Goal: Task Accomplishment & Management: Use online tool/utility

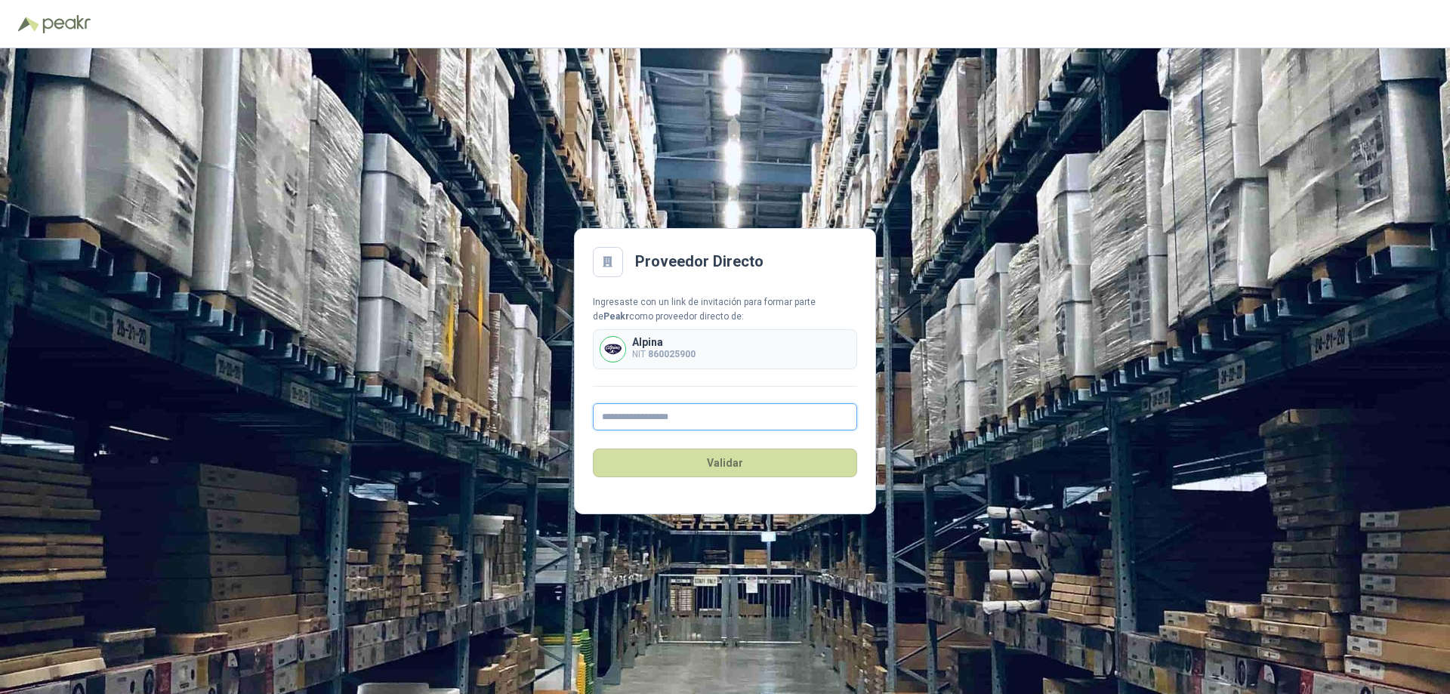
click at [652, 419] on input "text" at bounding box center [725, 416] width 264 height 27
type input "**********"
click at [719, 467] on button "Validar" at bounding box center [725, 463] width 264 height 29
click at [725, 465] on button "Validar" at bounding box center [725, 463] width 264 height 29
click at [695, 359] on b "860025900" at bounding box center [672, 354] width 48 height 11
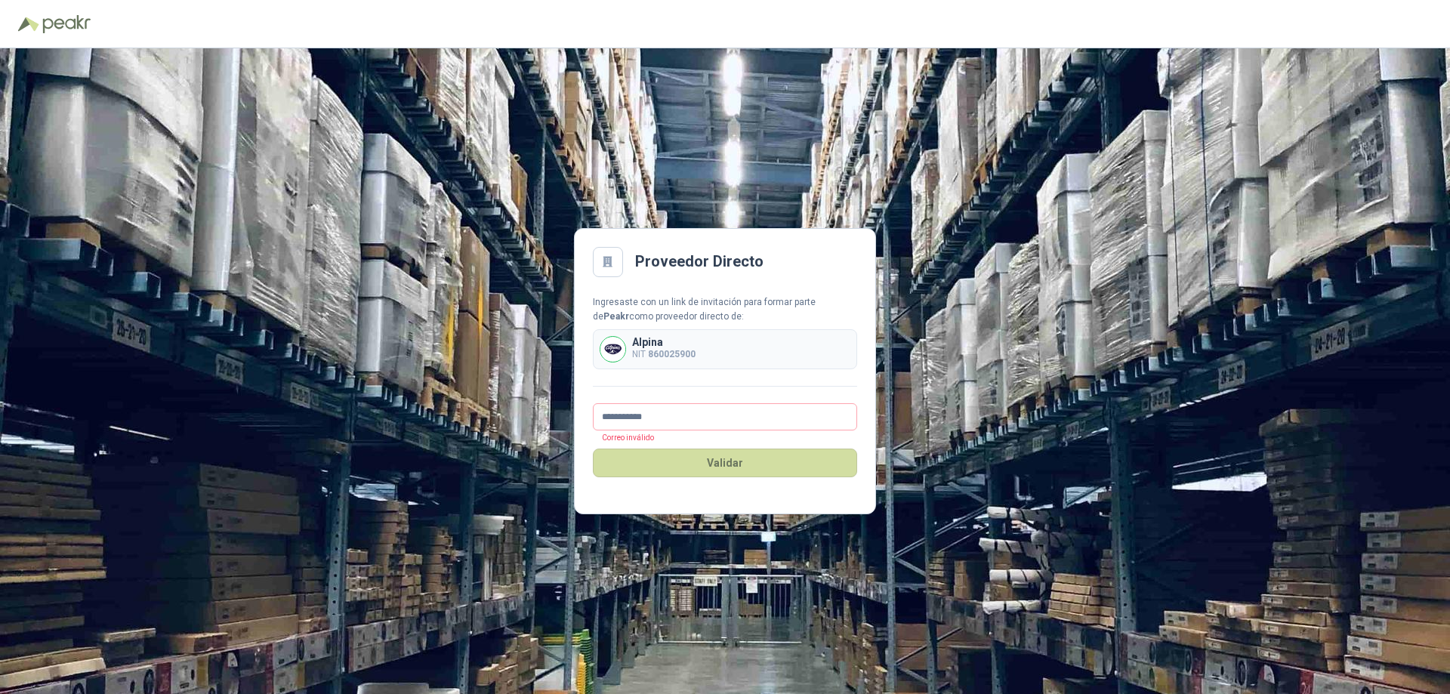
click at [680, 389] on div "**********" at bounding box center [725, 363] width 264 height 136
click at [631, 401] on div "**********" at bounding box center [725, 363] width 264 height 136
drag, startPoint x: 457, startPoint y: 399, endPoint x: 436, endPoint y: 397, distance: 20.4
click at [436, 397] on div "**********" at bounding box center [725, 371] width 1450 height 646
type input "**********"
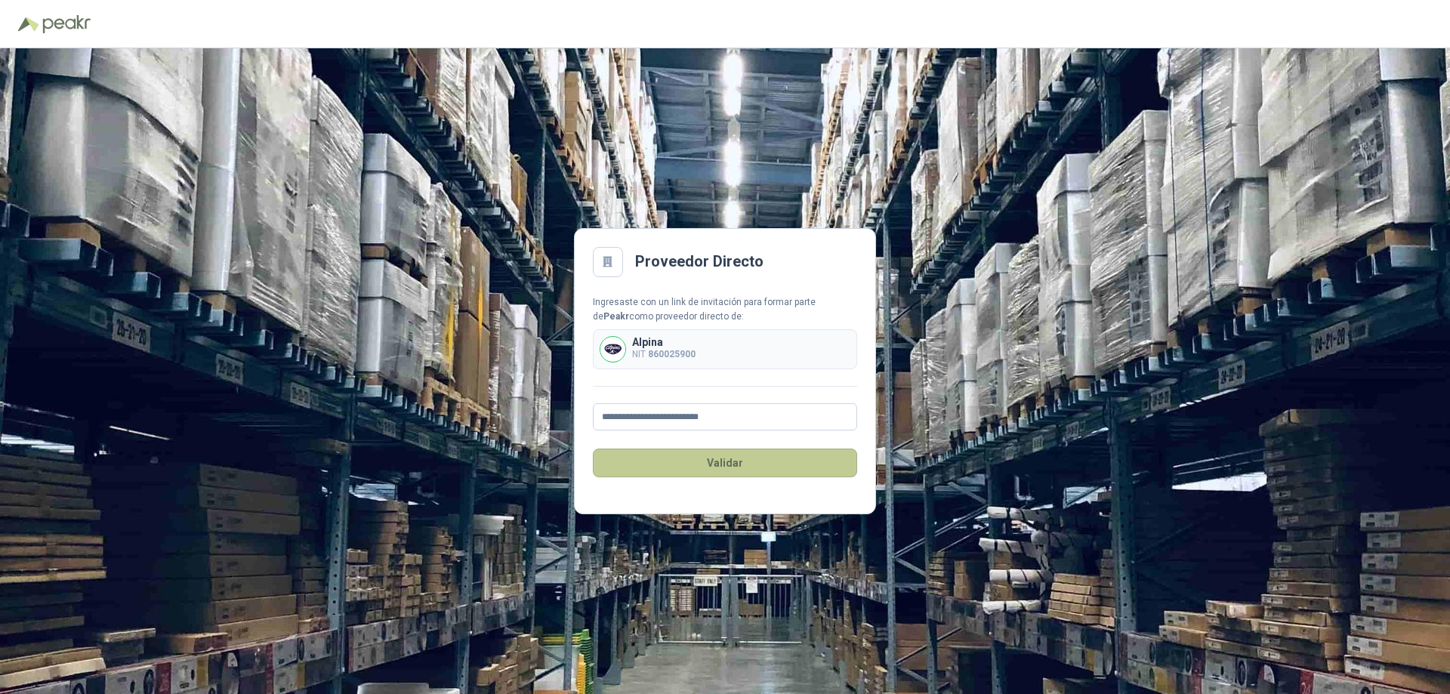
click at [759, 467] on button "Validar" at bounding box center [725, 463] width 264 height 29
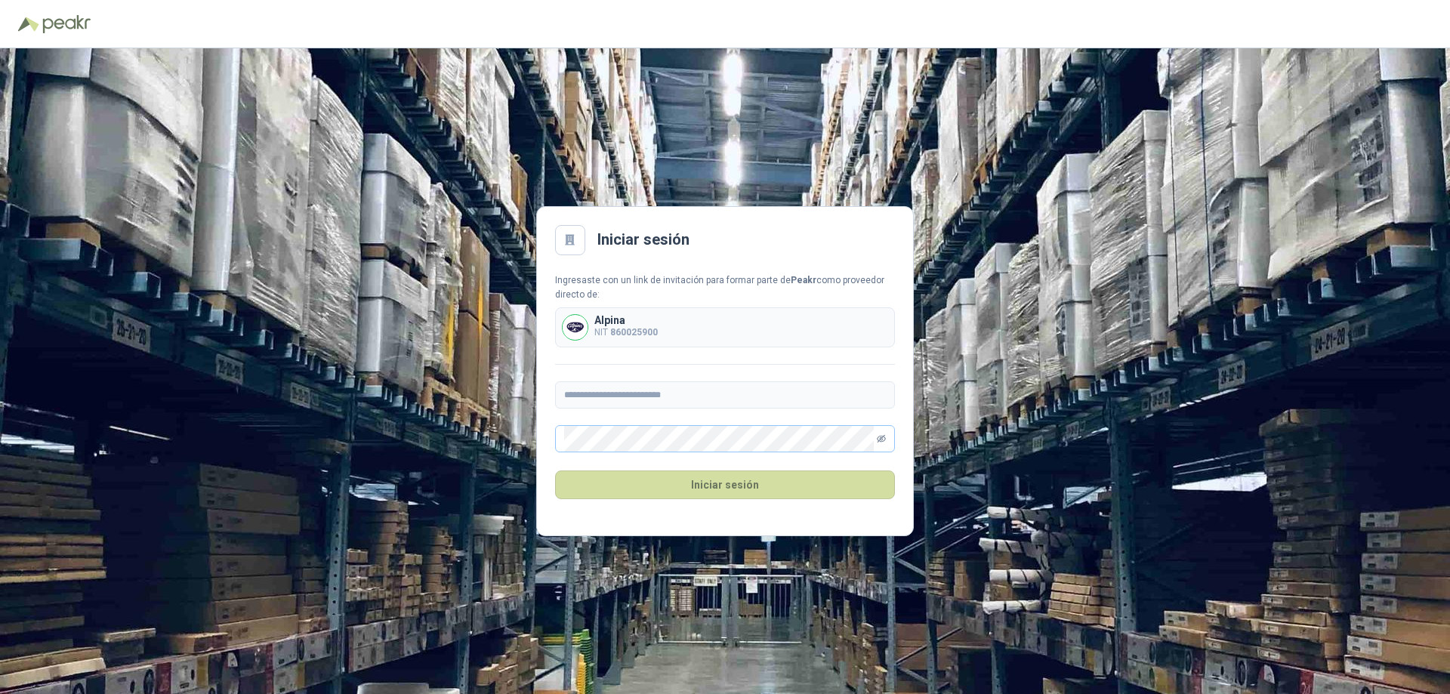
click at [884, 439] on icon "eye-invisible" at bounding box center [881, 438] width 9 height 9
click at [761, 486] on button "Iniciar sesión" at bounding box center [725, 484] width 340 height 29
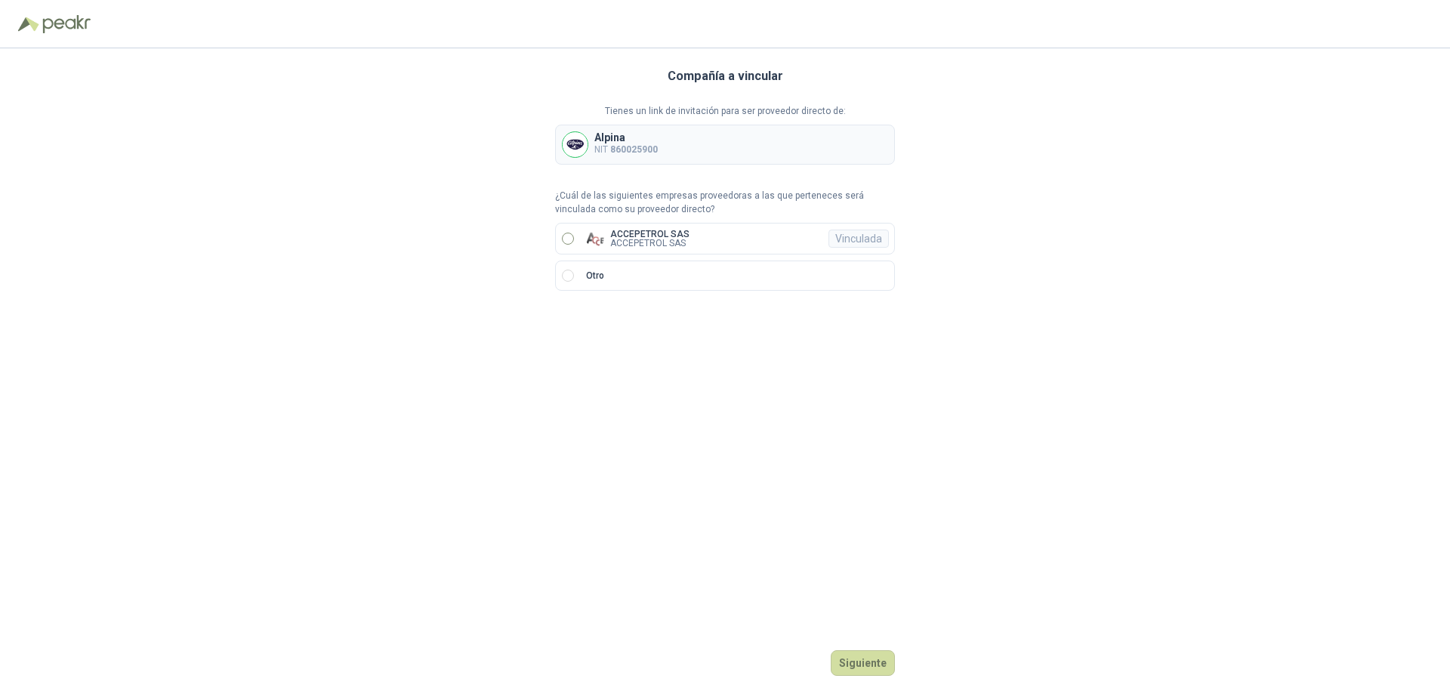
click at [574, 239] on label "ACCEPETROL SAS ACCEPETROL SAS Vinculada" at bounding box center [725, 239] width 340 height 32
click at [871, 668] on button "Ingresar" at bounding box center [865, 663] width 60 height 26
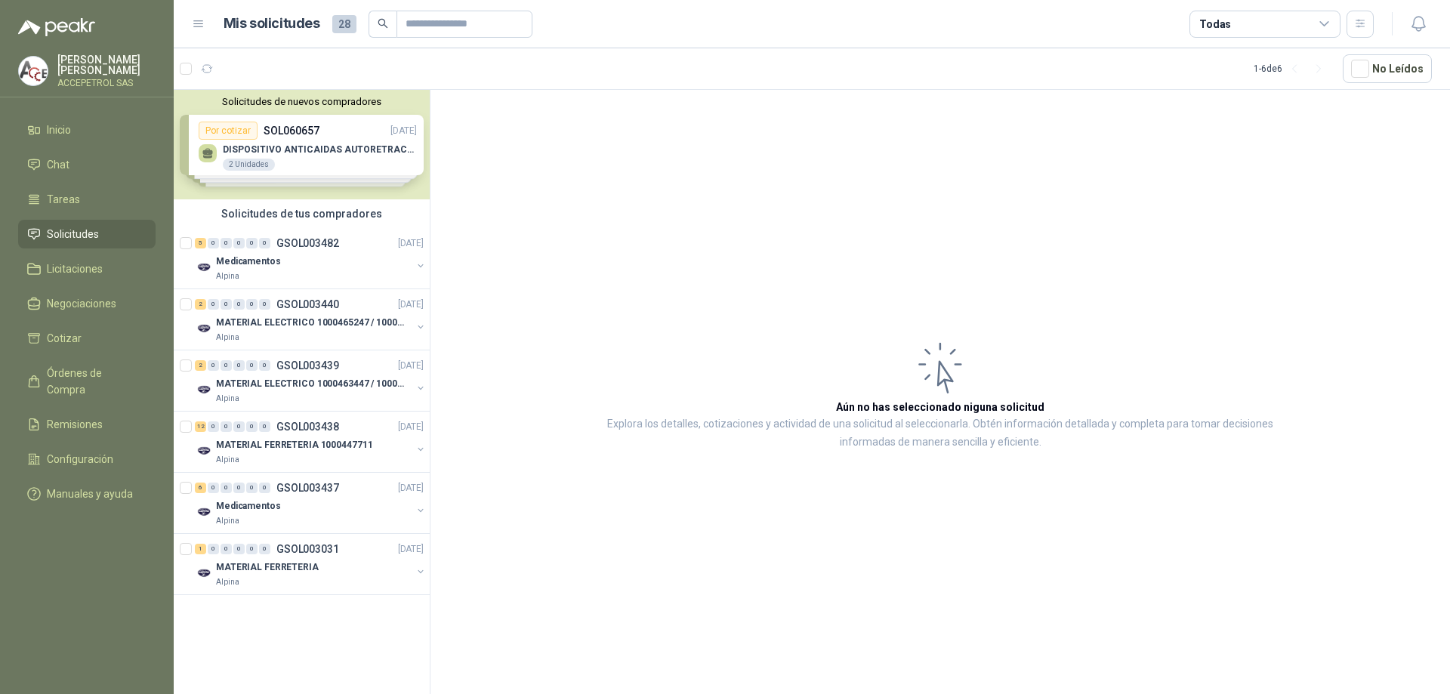
click at [92, 227] on span "Solicitudes" at bounding box center [73, 234] width 52 height 17
click at [349, 146] on div "Solicitudes de nuevos compradores Por cotizar SOL060657 [DATE] DISPOSITIVO ANTI…" at bounding box center [302, 144] width 256 height 109
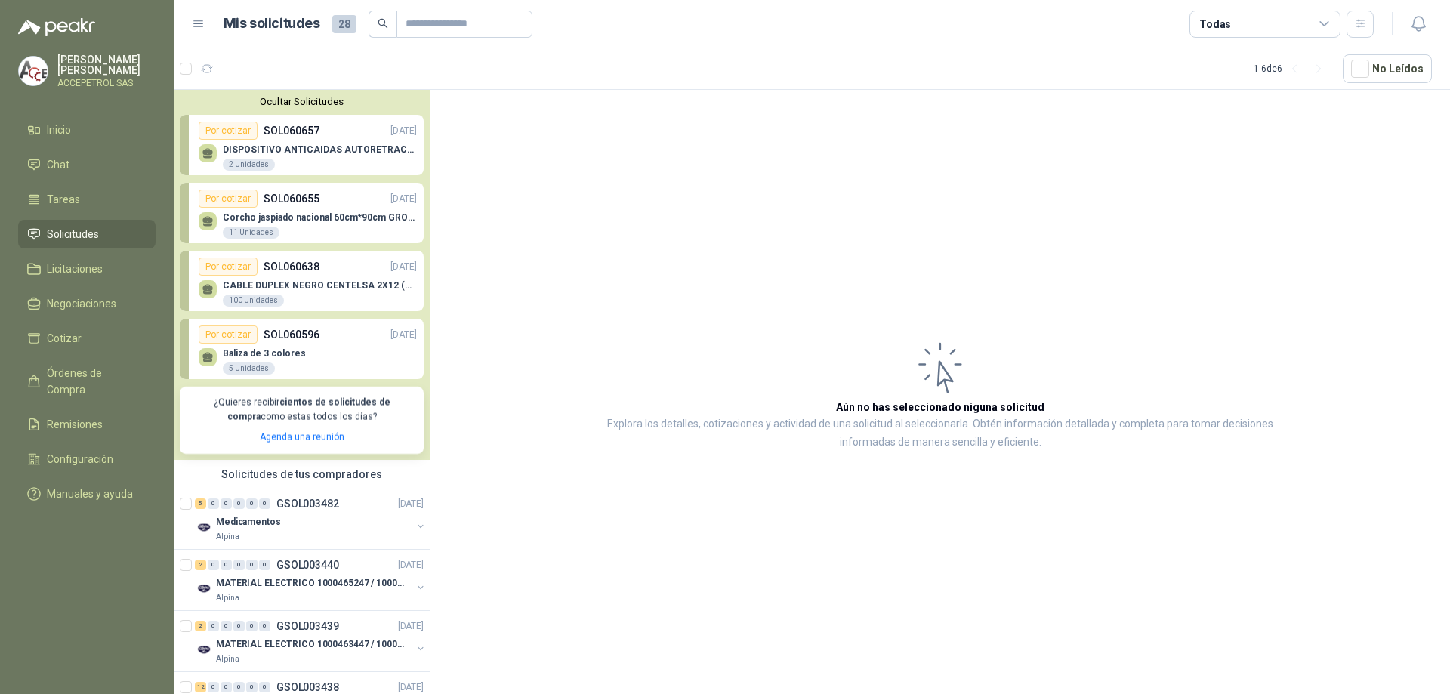
click at [312, 146] on p "DISPOSITIVO ANTICAIDAS AUTORETRACTIL" at bounding box center [320, 149] width 194 height 11
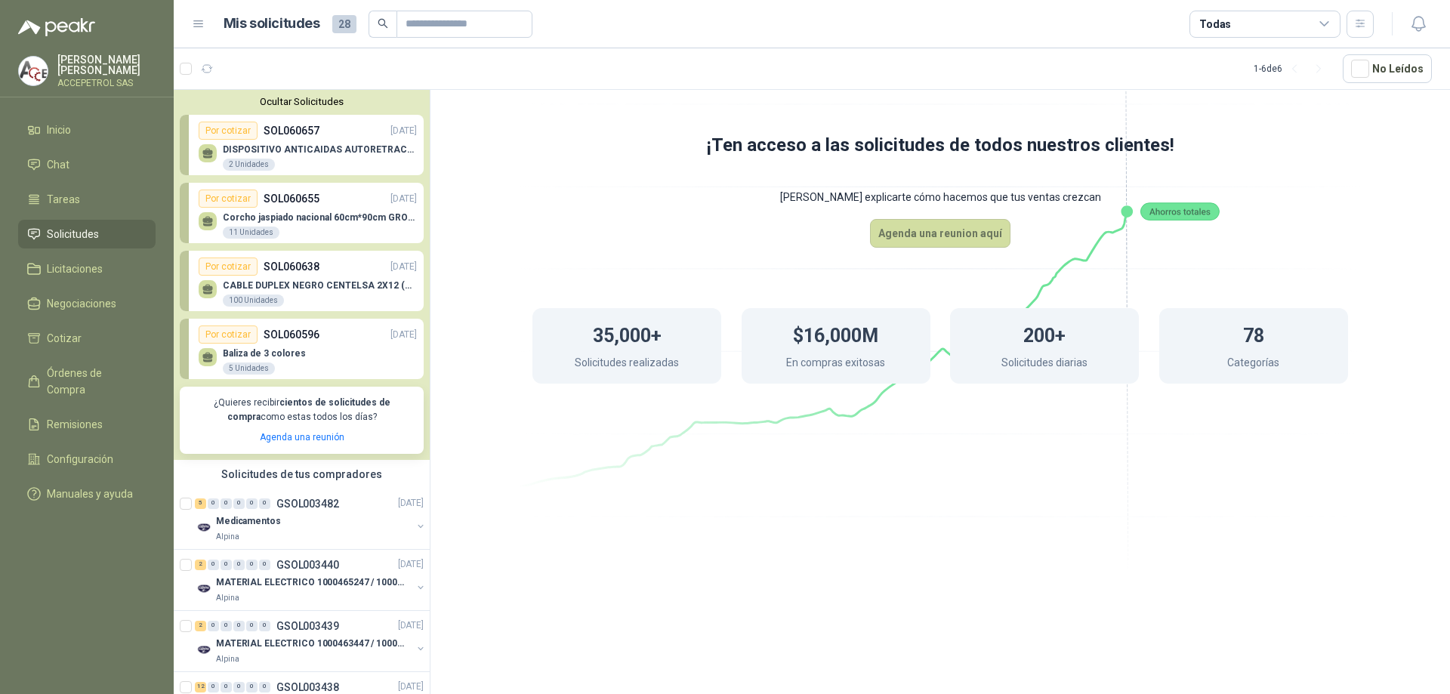
click at [241, 163] on div "2 Unidades" at bounding box center [249, 165] width 52 height 12
click at [291, 133] on p "SOL060657" at bounding box center [292, 130] width 56 height 17
click at [219, 131] on div "Por cotizar" at bounding box center [228, 131] width 59 height 18
click at [254, 131] on div "Por cotizar" at bounding box center [228, 131] width 59 height 18
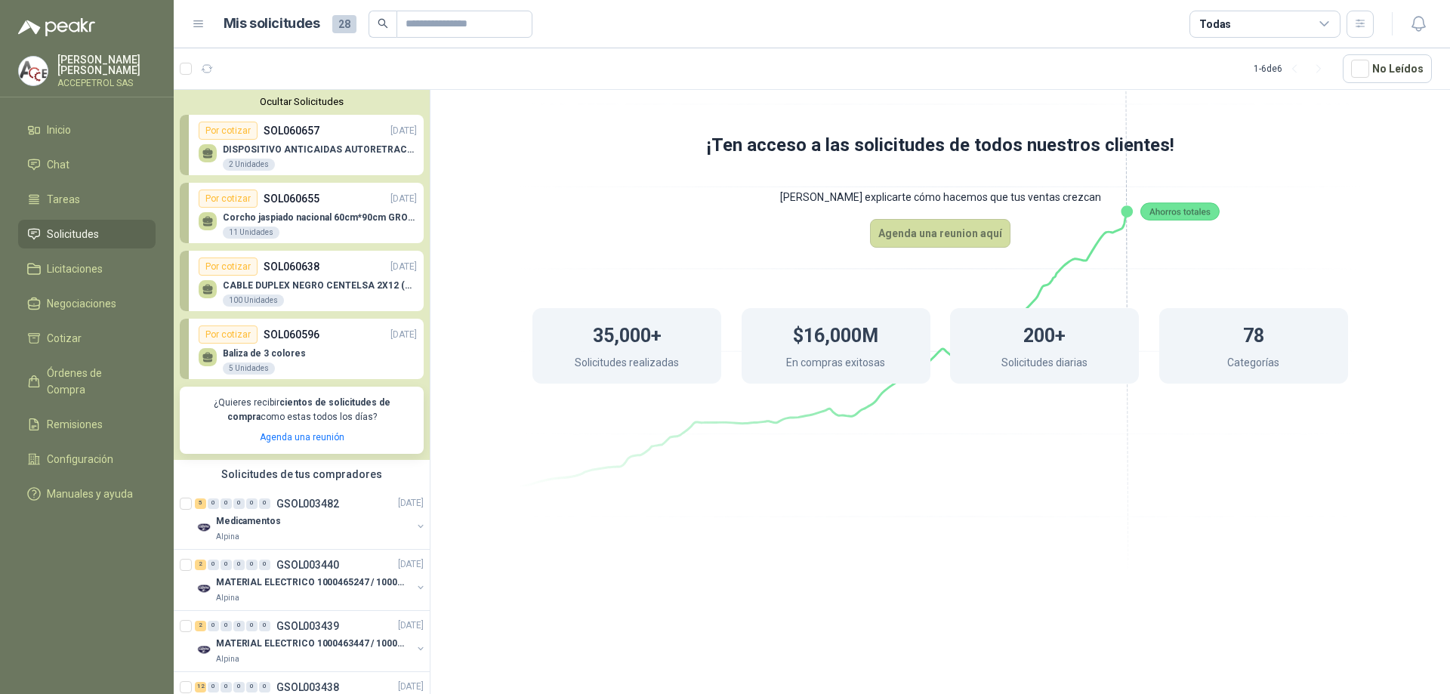
click at [343, 143] on div "DISPOSITIVO ANTICAIDAS AUTORETRACTIL 2 Unidades" at bounding box center [308, 156] width 218 height 32
click at [275, 147] on p "DISPOSITIVO ANTICAIDAS AUTORETRACTIL" at bounding box center [320, 149] width 194 height 11
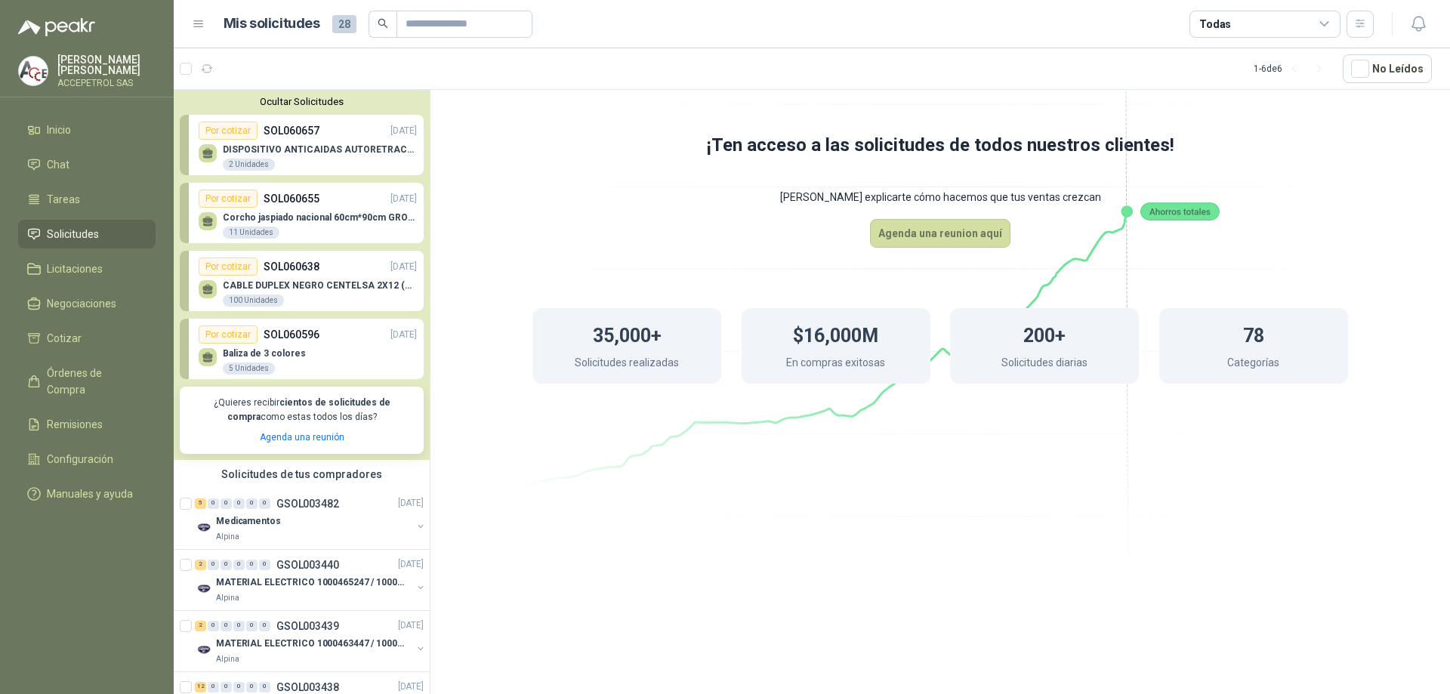
click at [232, 132] on div "Por cotizar" at bounding box center [228, 131] width 59 height 18
click at [185, 140] on link "Por cotizar SOL060657 [DATE] DISPOSITIVO ANTICAIDAS AUTORETRACTIL 2 Unidades" at bounding box center [302, 145] width 244 height 60
click at [183, 140] on link "Por cotizar SOL060657 [DATE] DISPOSITIVO ANTICAIDAS AUTORETRACTIL 2 Unidades" at bounding box center [302, 145] width 244 height 60
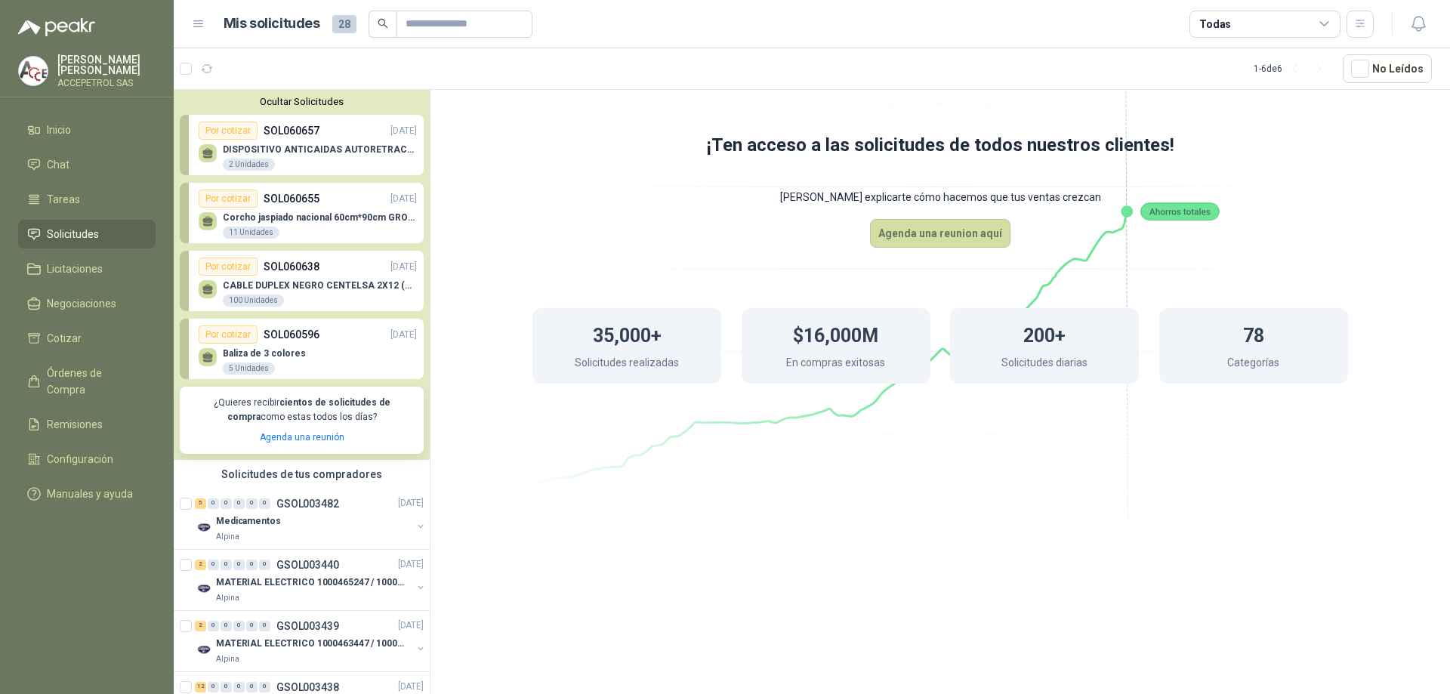
click at [259, 128] on div "Por cotizar SOL060657 [DATE]" at bounding box center [308, 131] width 218 height 18
click at [240, 151] on p "DISPOSITIVO ANTICAIDAS AUTORETRACTIL" at bounding box center [320, 149] width 194 height 11
click at [326, 137] on div "Por cotizar SOL060657 [DATE]" at bounding box center [308, 131] width 218 height 18
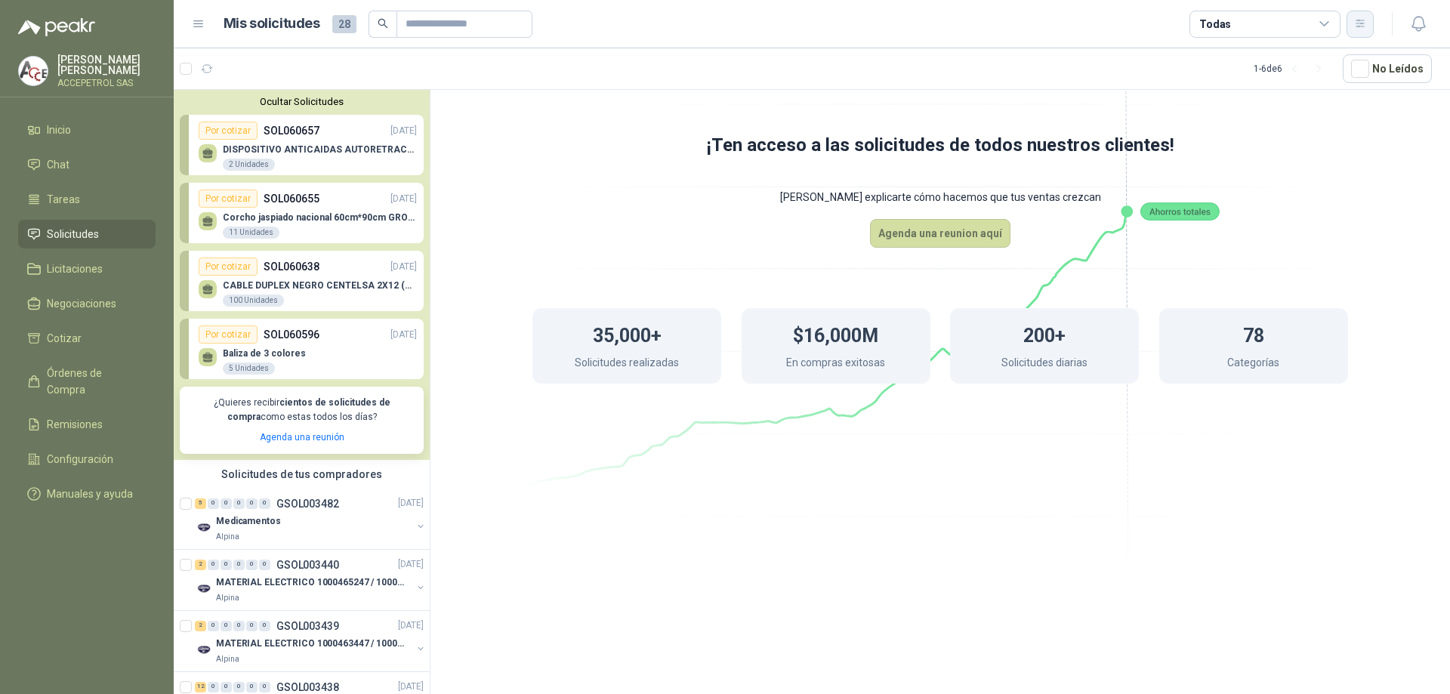
click at [1359, 29] on icon "button" at bounding box center [1360, 23] width 13 height 13
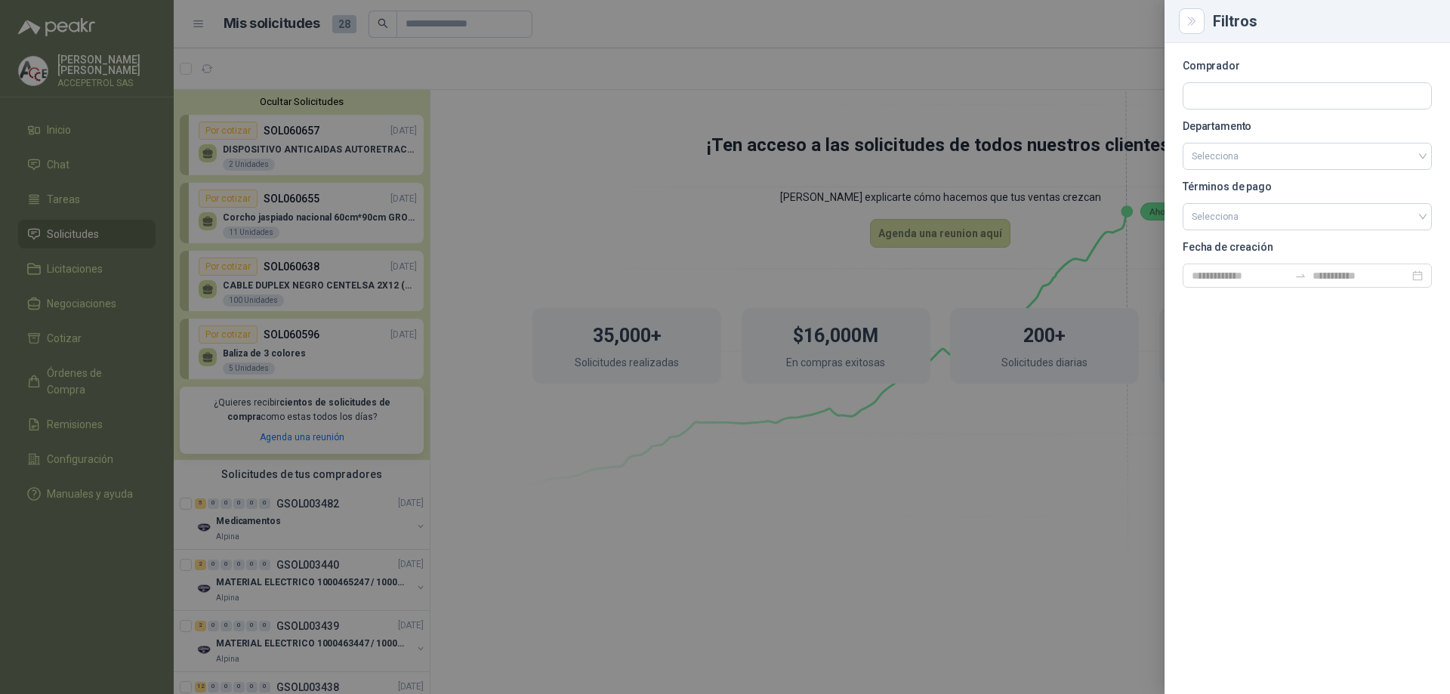
click at [979, 63] on div at bounding box center [725, 347] width 1450 height 694
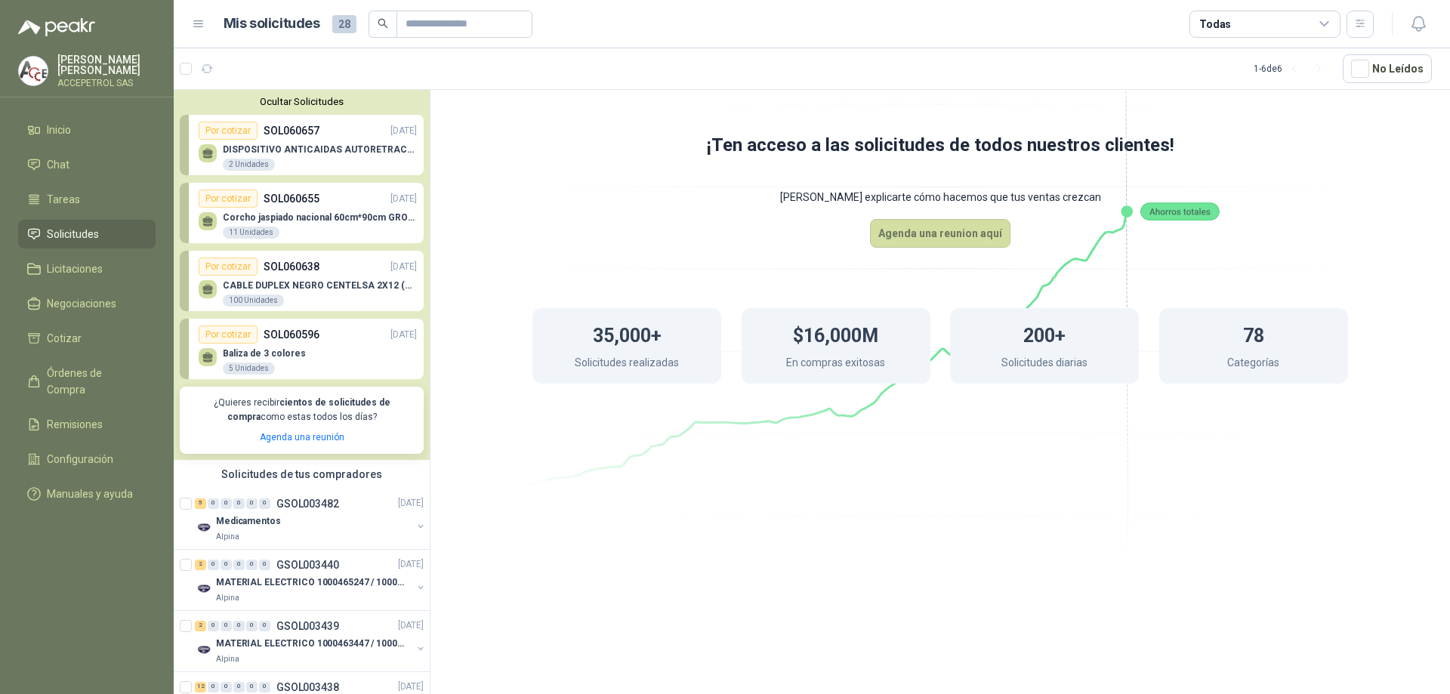
click at [284, 26] on h1 "Mis solicitudes" at bounding box center [272, 24] width 97 height 22
click at [200, 26] on icon at bounding box center [198, 24] width 9 height 6
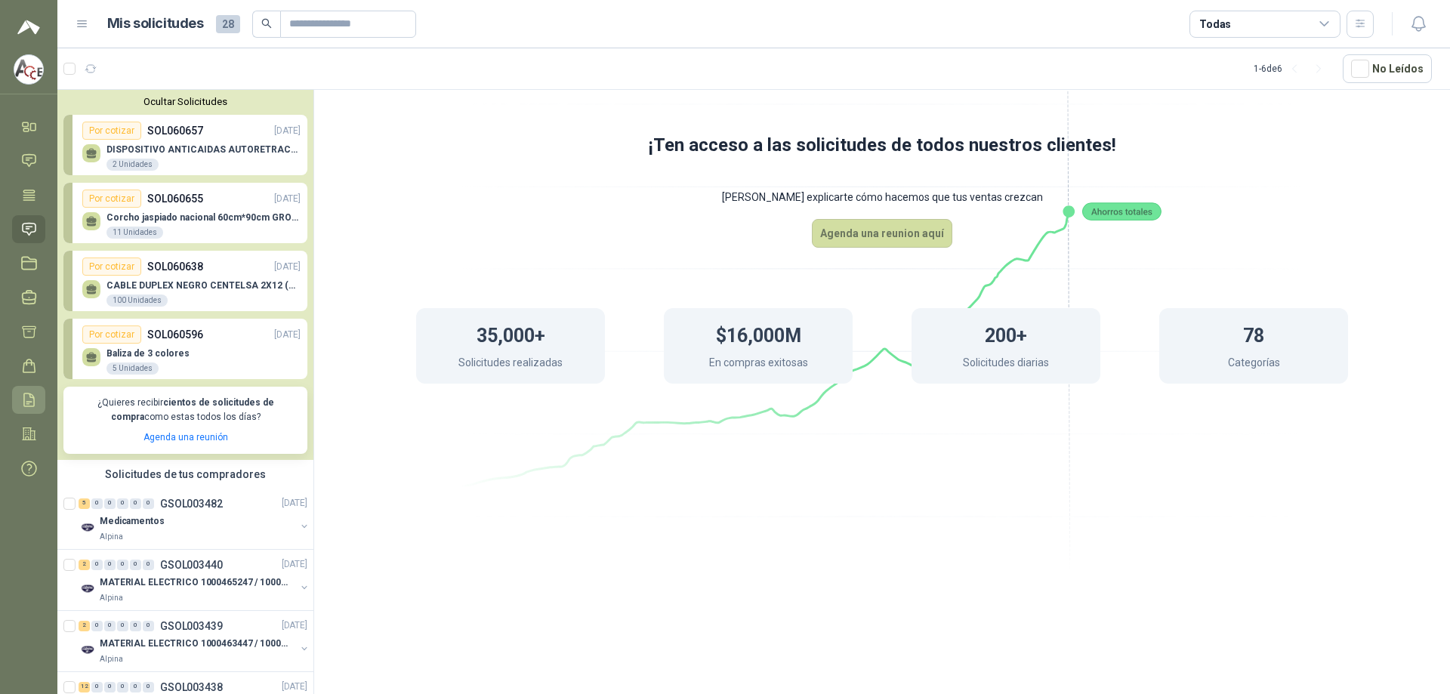
click at [28, 402] on icon at bounding box center [29, 399] width 10 height 13
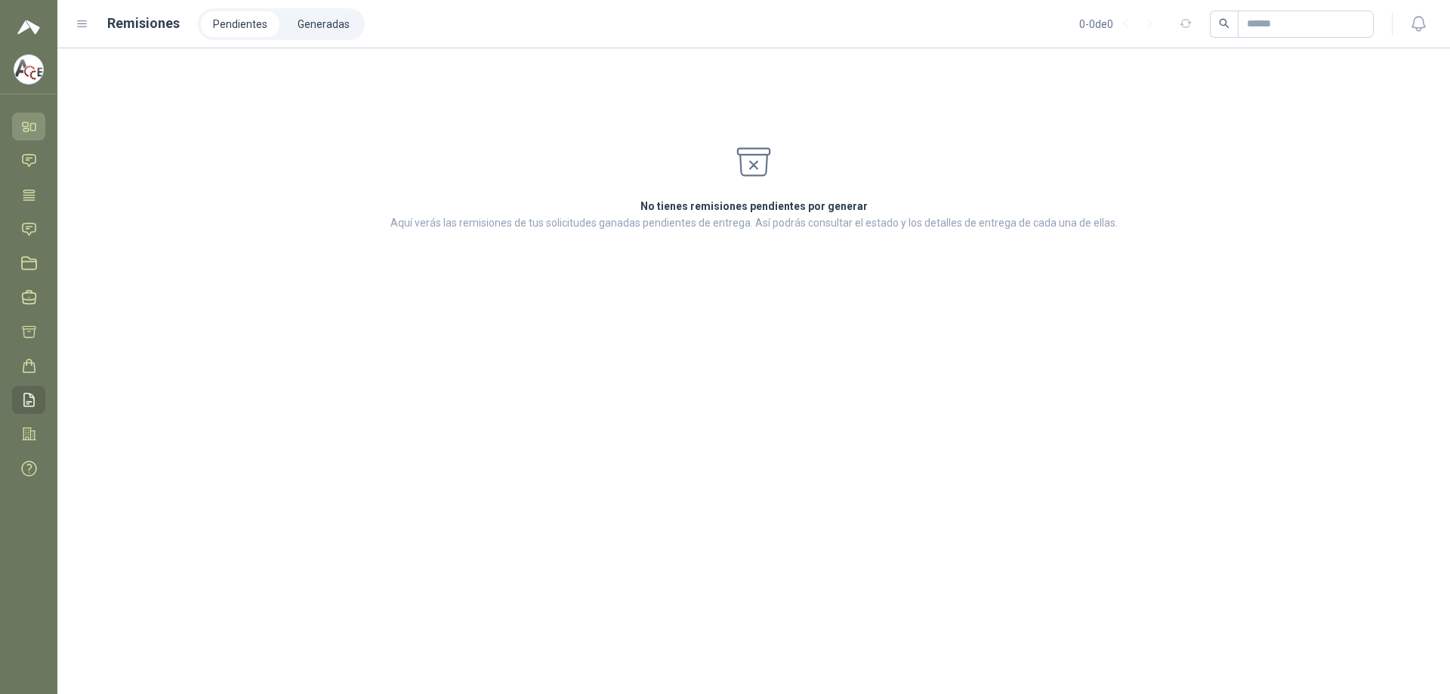
click at [28, 128] on icon at bounding box center [25, 129] width 5 height 3
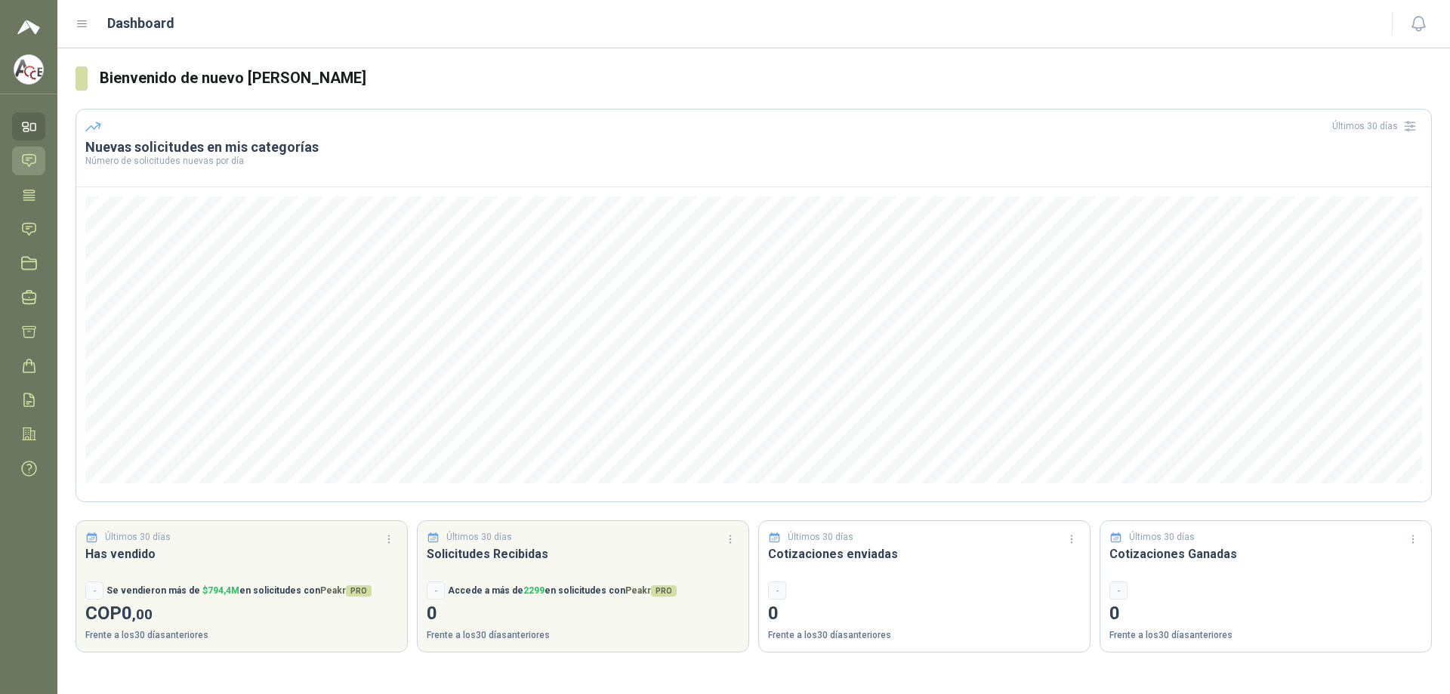
click at [26, 161] on icon at bounding box center [29, 161] width 13 height 12
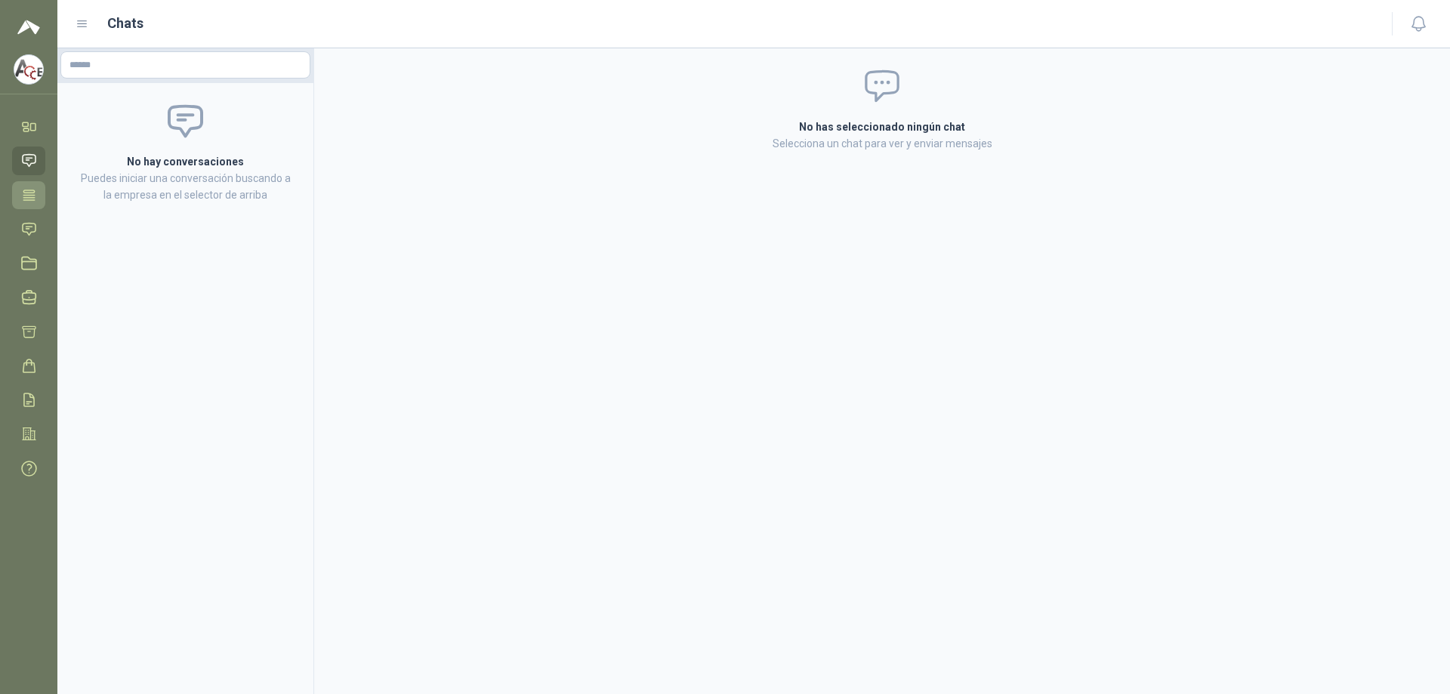
click at [35, 195] on icon at bounding box center [28, 195] width 11 height 10
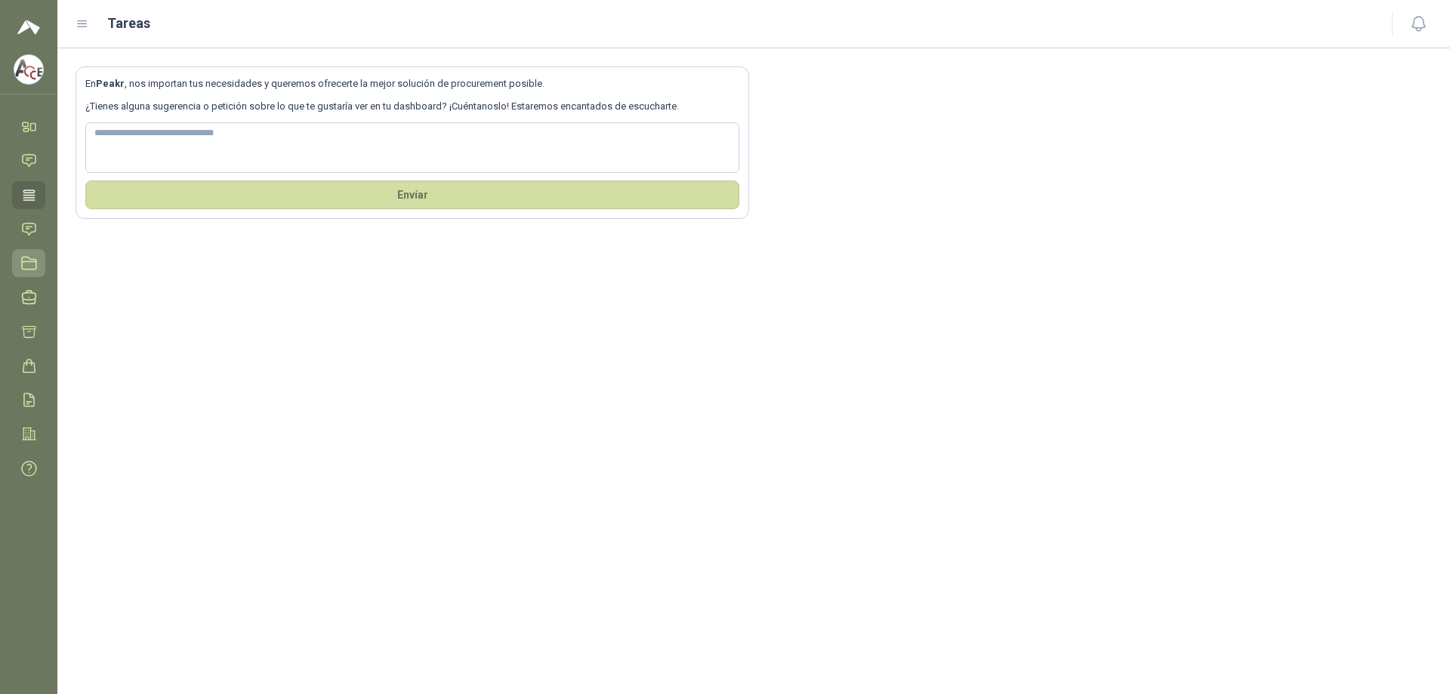
click at [38, 257] on link "Licitaciones" at bounding box center [28, 263] width 33 height 28
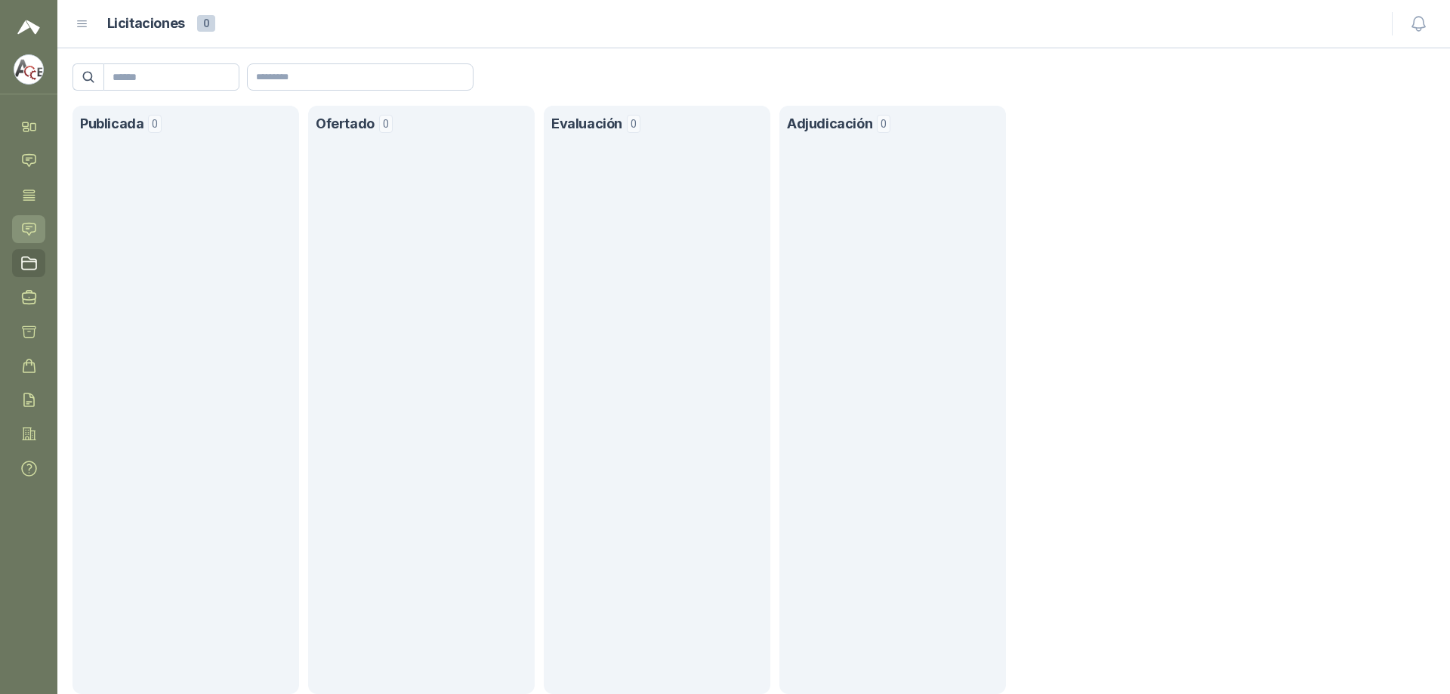
click at [29, 225] on icon at bounding box center [29, 229] width 16 height 16
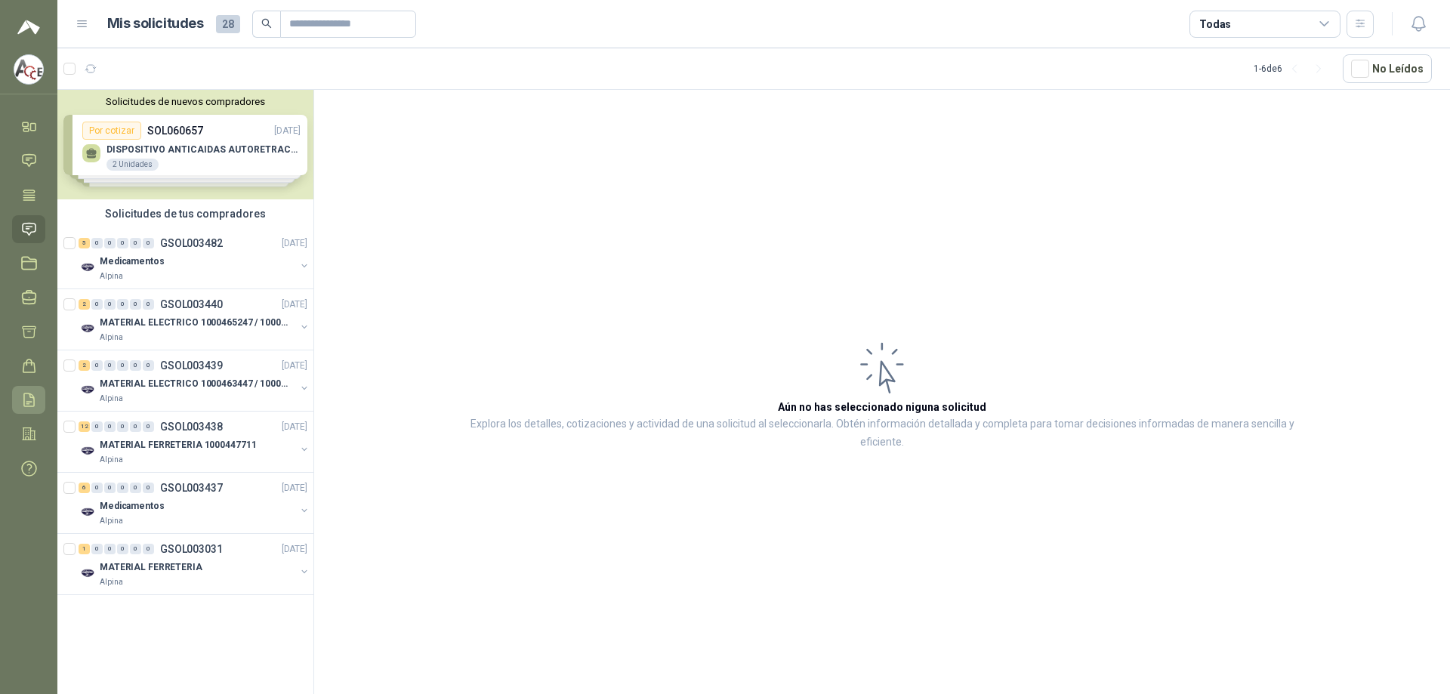
click at [26, 406] on icon at bounding box center [29, 399] width 10 height 13
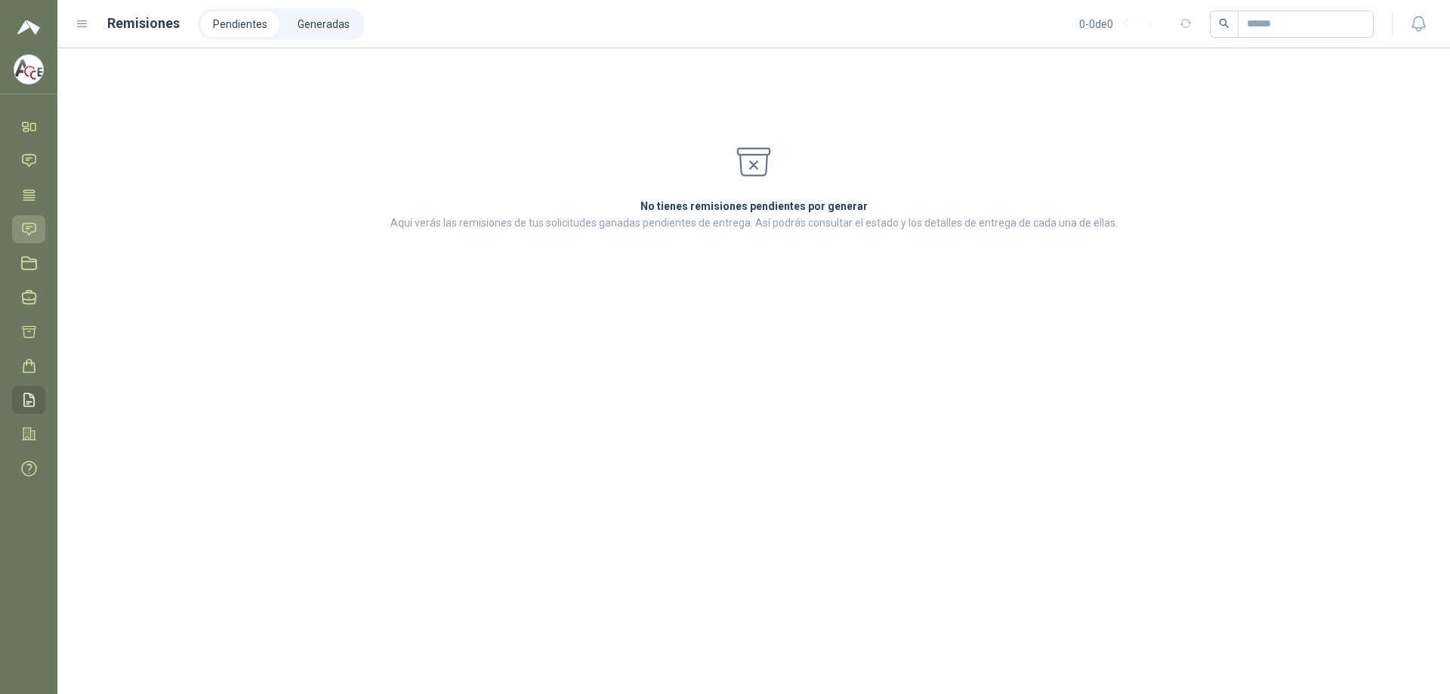
click at [30, 226] on icon at bounding box center [29, 229] width 16 height 16
